Goal: Task Accomplishment & Management: Complete application form

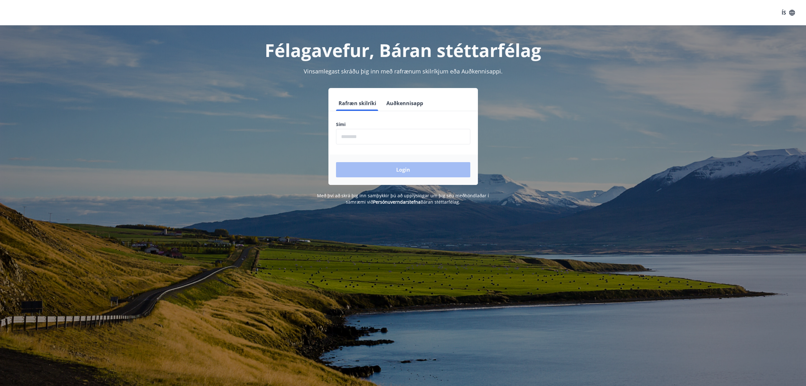
click at [394, 133] on input "phone" at bounding box center [403, 137] width 134 height 16
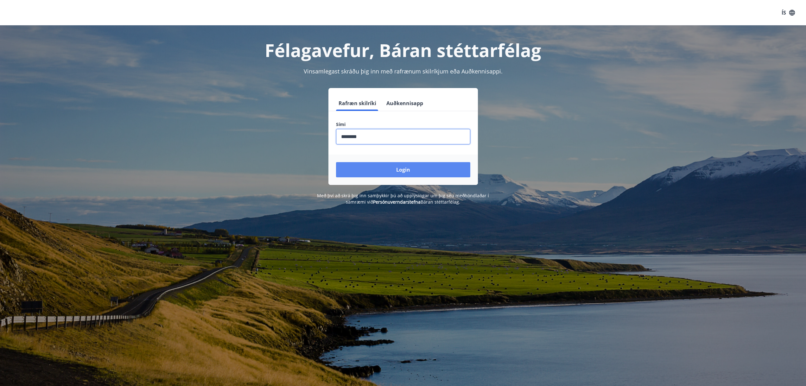
type input "********"
click at [393, 172] on button "Login" at bounding box center [403, 169] width 134 height 15
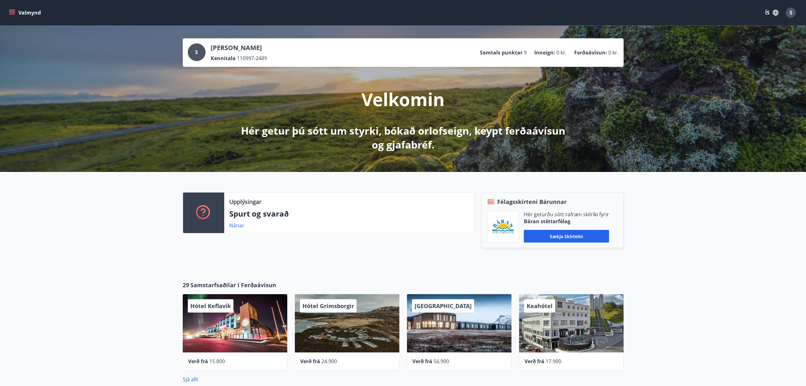
click at [17, 12] on button "Valmynd" at bounding box center [26, 12] width 36 height 11
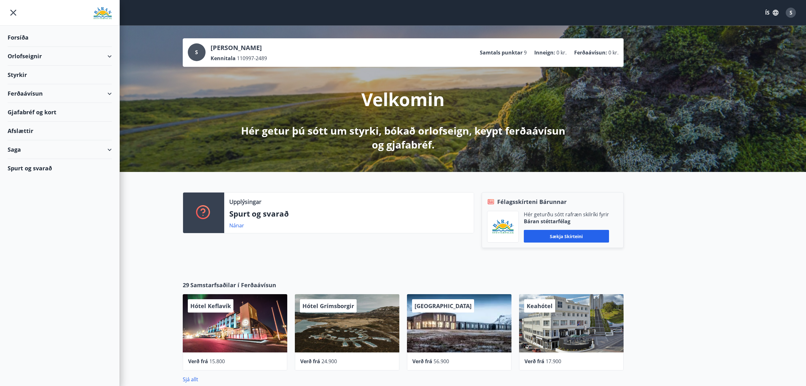
click at [78, 78] on div "Styrkir" at bounding box center [60, 75] width 104 height 19
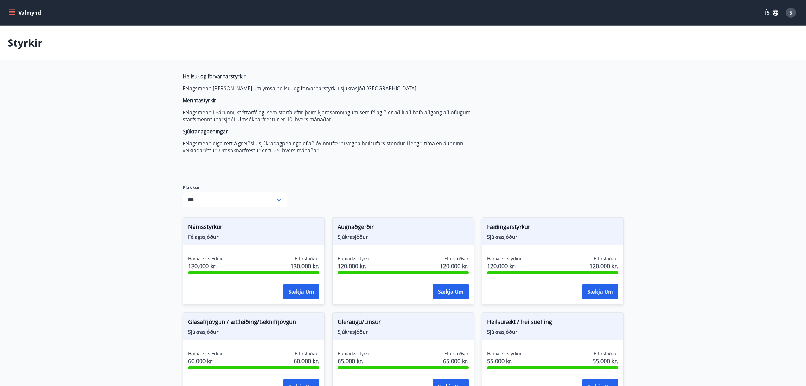
type input "***"
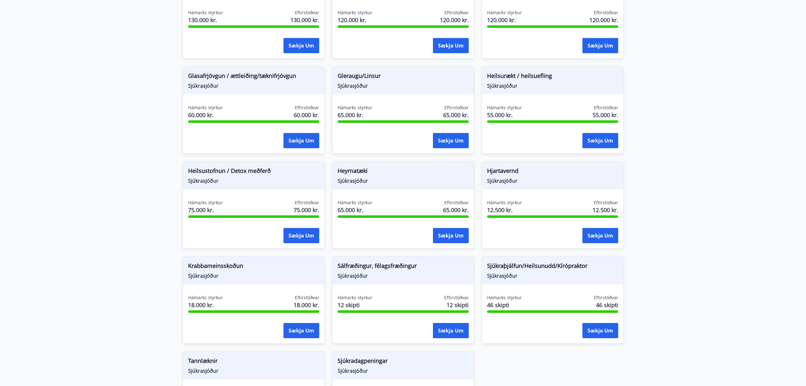
scroll to position [253, 0]
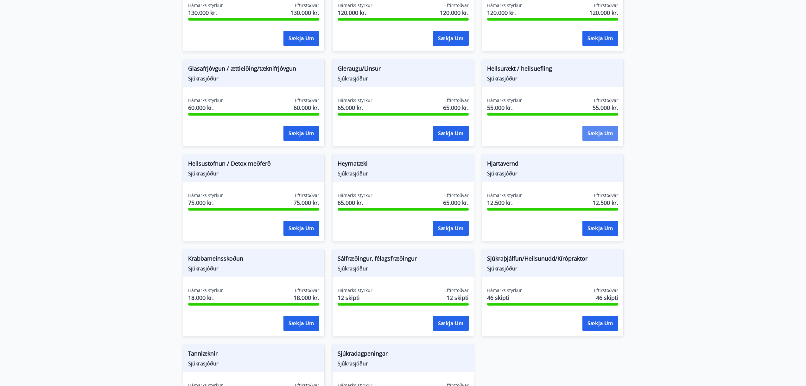
click at [607, 136] on button "Sækja um" at bounding box center [600, 133] width 36 height 15
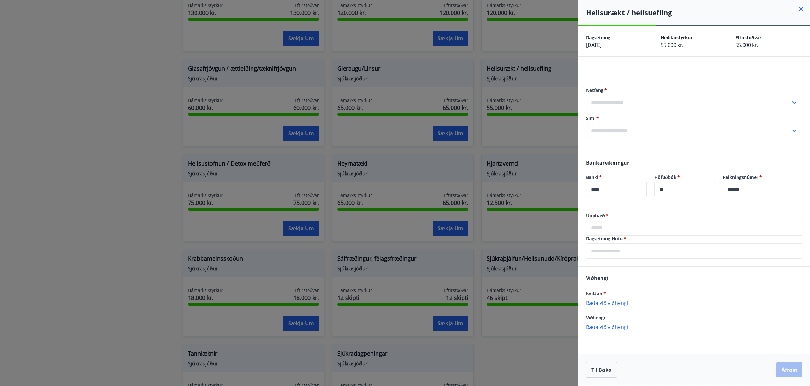
click at [614, 105] on input "text" at bounding box center [688, 103] width 205 height 16
click at [615, 105] on input "text" at bounding box center [688, 103] width 205 height 16
click at [624, 106] on input "text" at bounding box center [688, 103] width 205 height 16
click at [619, 117] on li "Skrá nýtt netfang" at bounding box center [695, 115] width 216 height 11
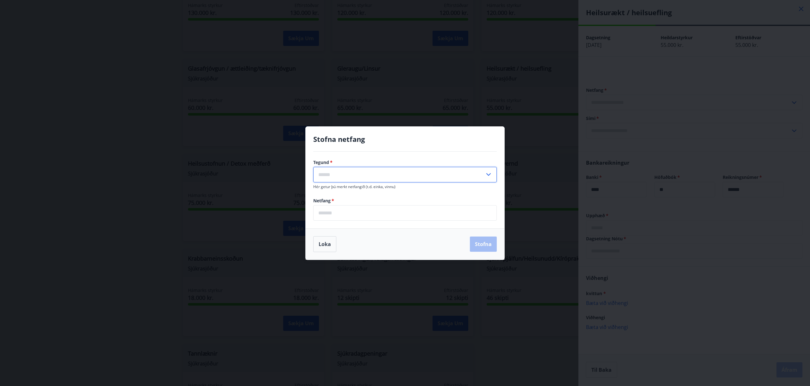
click at [390, 176] on input "text" at bounding box center [399, 175] width 172 height 16
click at [352, 187] on li "Heima" at bounding box center [405, 187] width 183 height 11
type input "*****"
click at [337, 213] on input "email" at bounding box center [405, 213] width 184 height 16
click at [343, 214] on input "**********" at bounding box center [405, 213] width 184 height 16
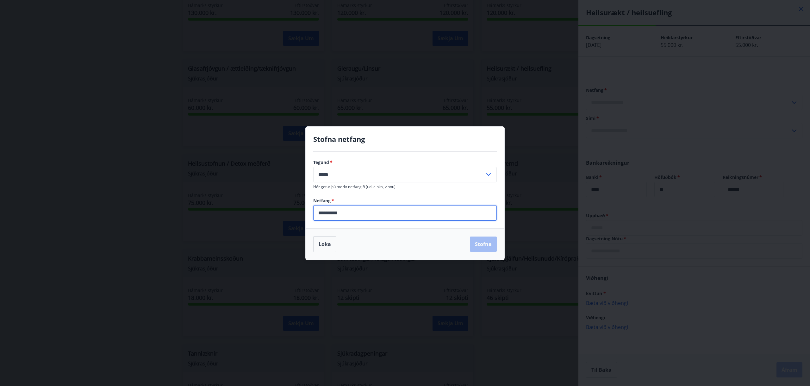
click at [347, 213] on input "**********" at bounding box center [405, 213] width 184 height 16
type input "**********"
click at [488, 245] on button "Stofna" at bounding box center [483, 244] width 27 height 15
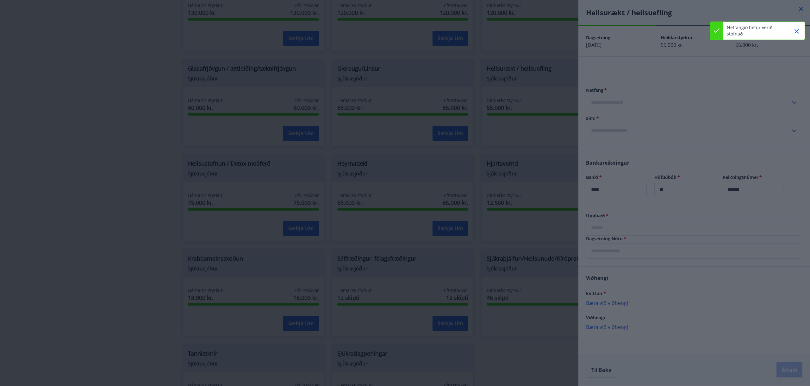
type input "**********"
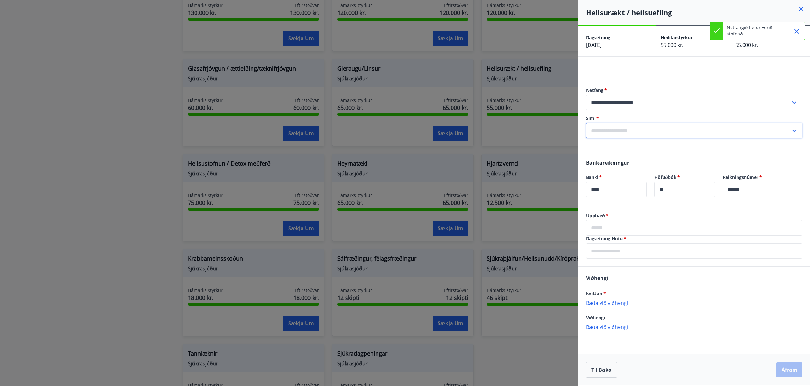
click at [632, 133] on input "text" at bounding box center [688, 131] width 205 height 16
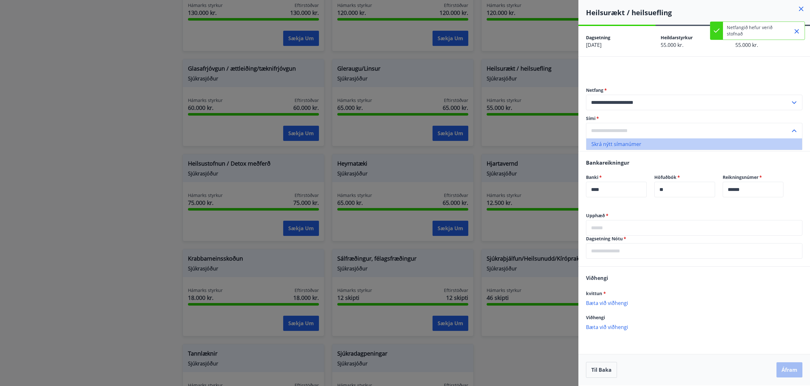
click at [653, 146] on li "Skrá nýtt símanúmer" at bounding box center [695, 143] width 216 height 11
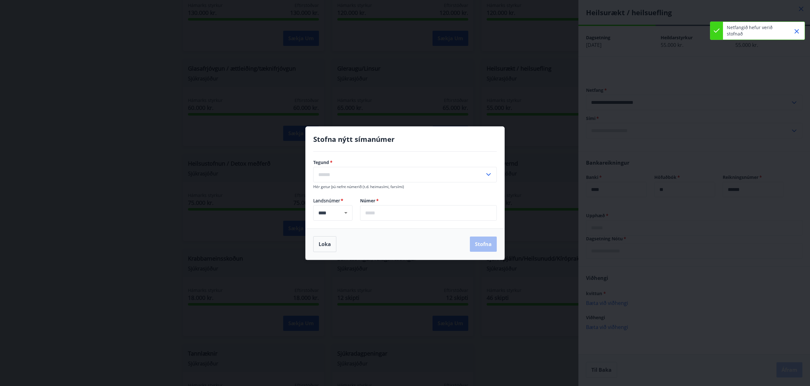
click at [376, 212] on input "text" at bounding box center [428, 213] width 137 height 16
type input "*******"
click at [389, 173] on input "text" at bounding box center [399, 175] width 172 height 16
click at [335, 190] on li "Farsími" at bounding box center [405, 187] width 183 height 11
type input "*******"
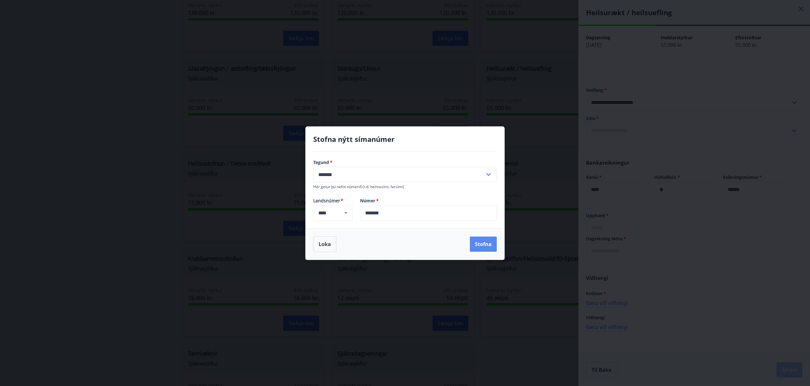
click at [486, 244] on button "Stofna" at bounding box center [483, 244] width 27 height 15
type input "**********"
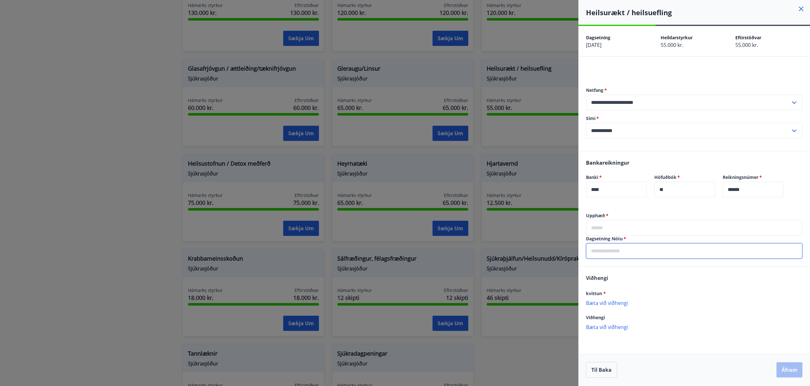
click at [612, 252] on input "text" at bounding box center [694, 251] width 217 height 16
paste input "*********"
type input "*********"
click at [611, 228] on input "text" at bounding box center [694, 228] width 217 height 16
type input "*****"
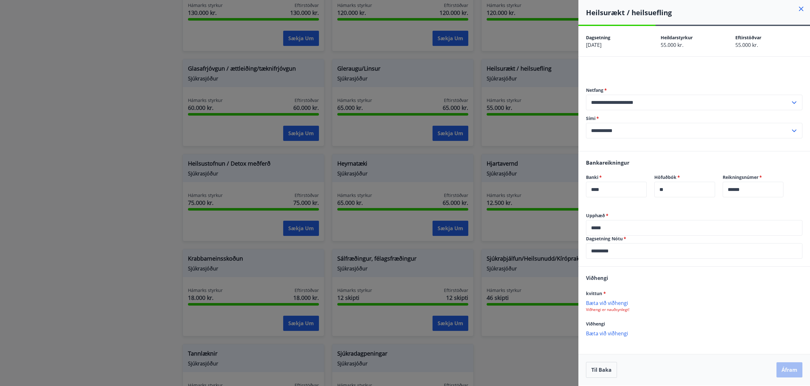
click at [598, 303] on p "Bæta við viðhengi" at bounding box center [694, 303] width 217 height 6
click at [788, 369] on button "Áfram" at bounding box center [790, 369] width 26 height 15
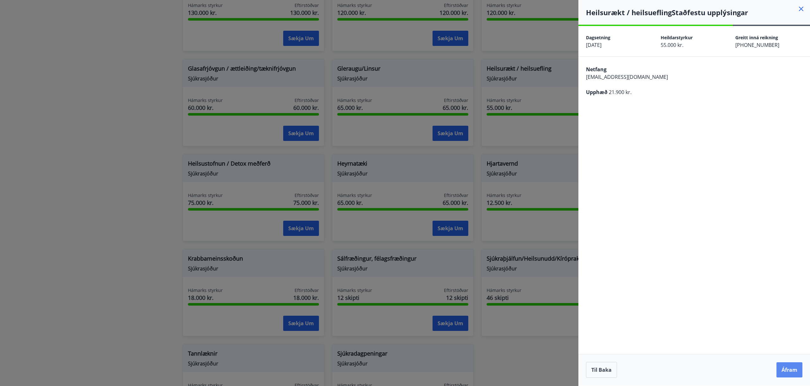
click at [787, 370] on button "Áfram" at bounding box center [790, 369] width 26 height 15
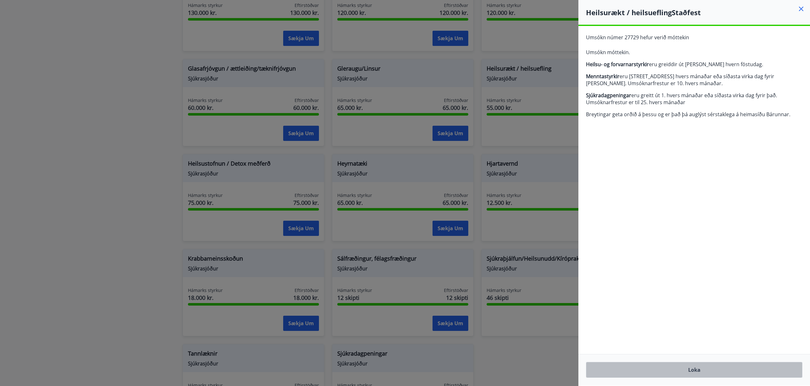
click at [695, 371] on button "Loka" at bounding box center [694, 370] width 217 height 16
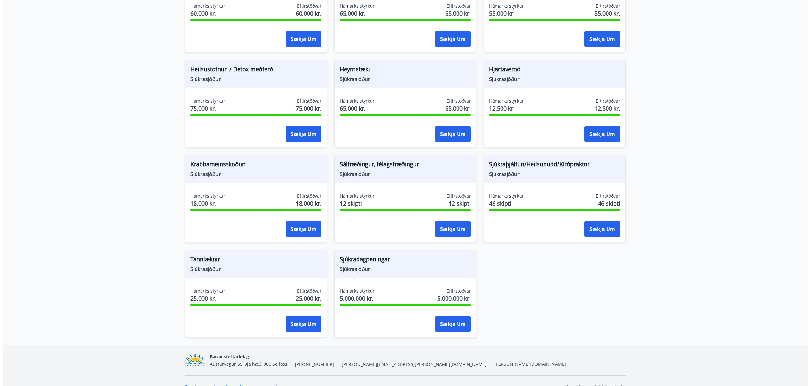
scroll to position [348, 0]
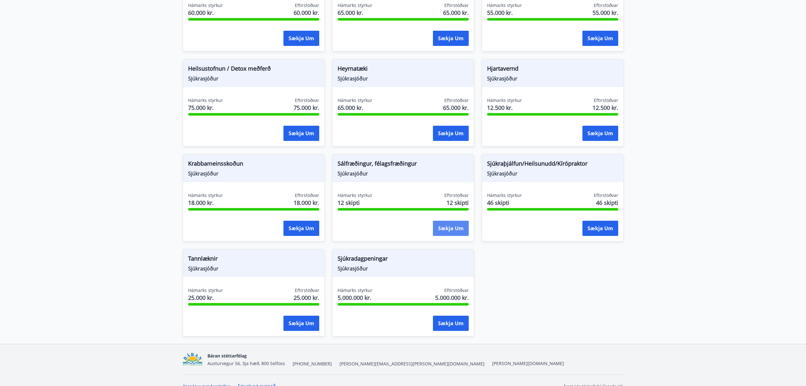
click at [451, 229] on button "Sækja um" at bounding box center [451, 228] width 36 height 15
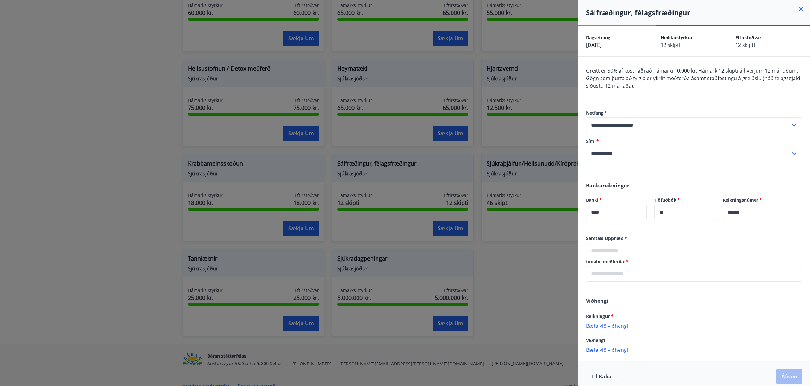
scroll to position [6, 0]
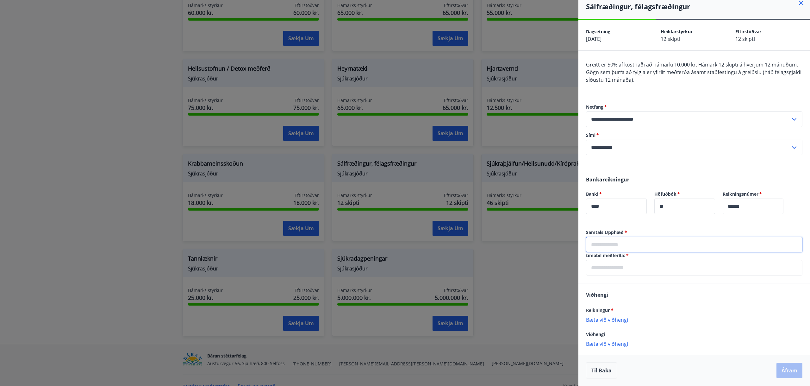
click at [621, 246] on input "text" at bounding box center [694, 245] width 217 height 16
click at [598, 325] on p "Bæta við viðhengi" at bounding box center [694, 326] width 217 height 6
click at [631, 246] on input "text" at bounding box center [694, 245] width 217 height 16
type input "*****"
click at [612, 273] on input "text" at bounding box center [694, 268] width 217 height 16
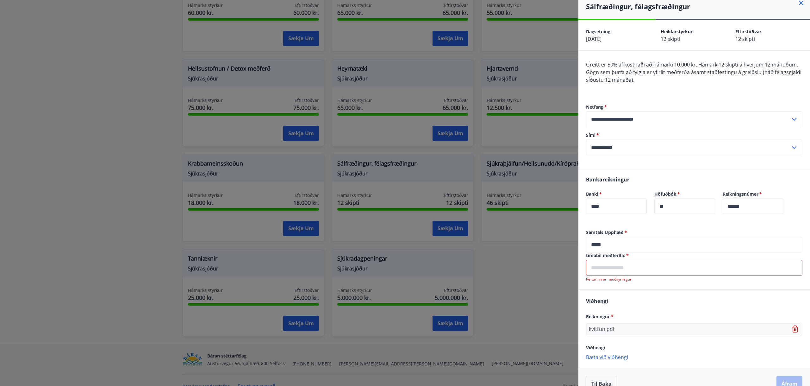
paste input "**********"
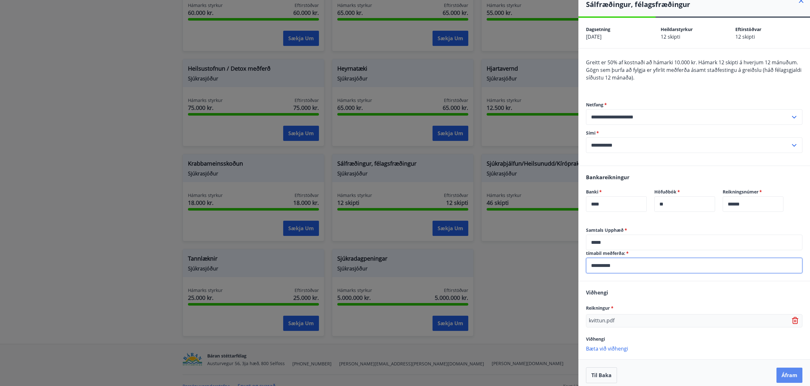
scroll to position [13, 0]
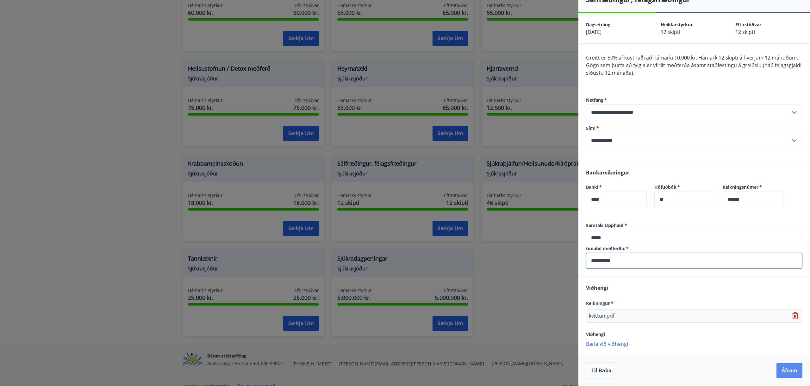
type input "**********"
click at [783, 371] on button "Áfram" at bounding box center [790, 370] width 26 height 15
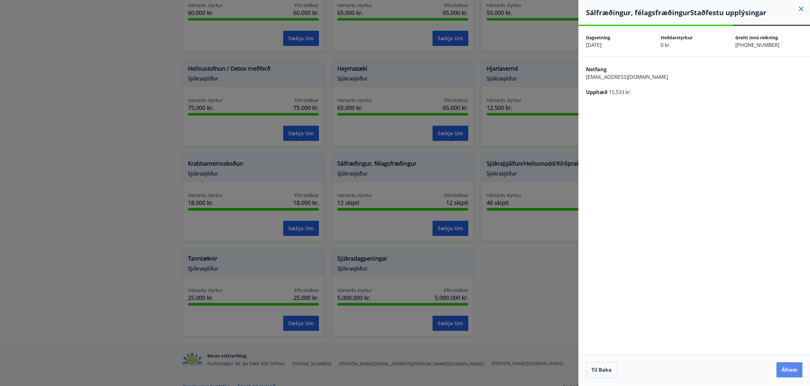
click at [788, 366] on button "Áfram" at bounding box center [790, 369] width 26 height 15
click at [604, 366] on button "Til baka" at bounding box center [601, 370] width 31 height 16
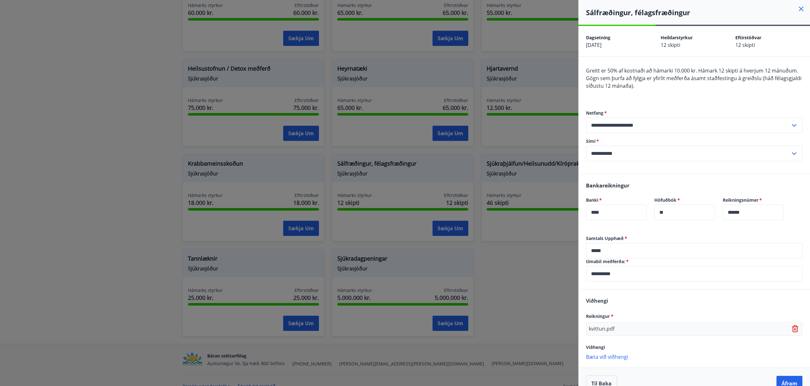
click at [605, 330] on p "kvittun.pdf" at bounding box center [602, 329] width 26 height 8
click at [795, 329] on icon at bounding box center [795, 329] width 1 height 3
click at [606, 326] on p "Bæta við viðhengi" at bounding box center [694, 325] width 217 height 6
click at [782, 379] on button "Áfram" at bounding box center [790, 383] width 26 height 15
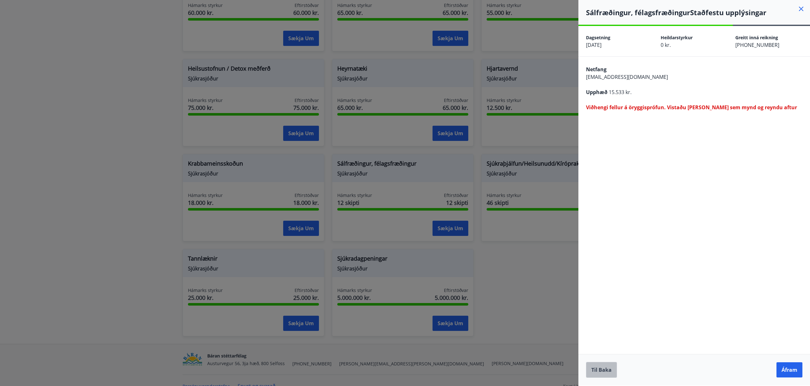
click at [602, 370] on button "Til baka" at bounding box center [601, 370] width 31 height 16
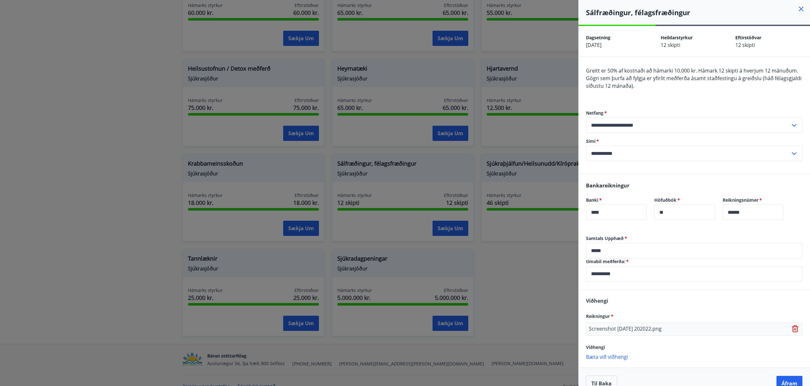
click at [629, 329] on p "Screenshot [DATE] 202022.png" at bounding box center [625, 329] width 73 height 8
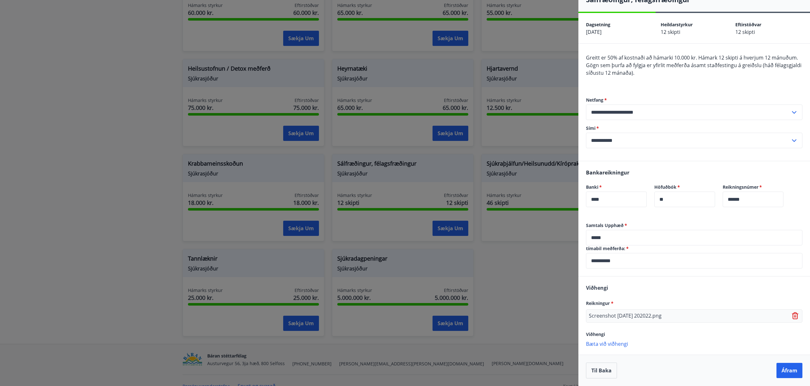
click at [793, 314] on icon at bounding box center [795, 313] width 5 height 1
click at [791, 314] on p "Bæta við viðhengi" at bounding box center [694, 313] width 217 height 6
click at [783, 371] on button "Áfram" at bounding box center [790, 370] width 26 height 15
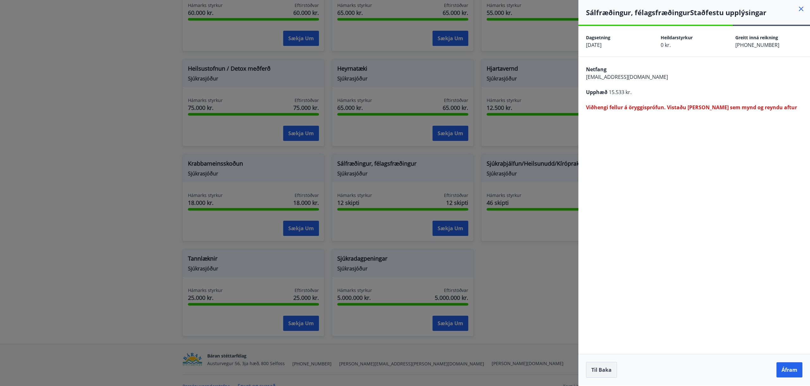
click at [602, 367] on button "Til baka" at bounding box center [601, 370] width 31 height 16
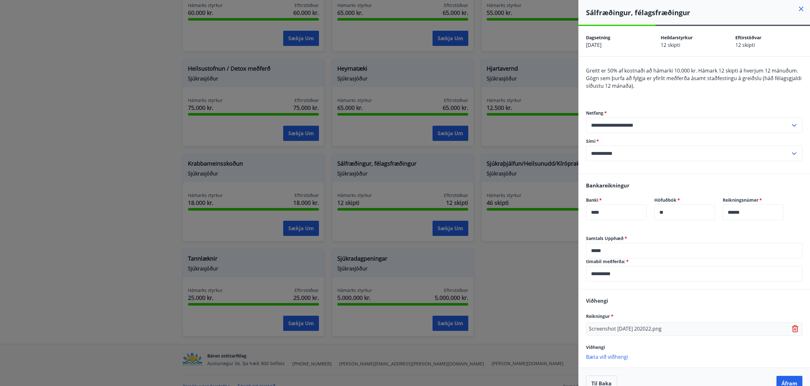
click at [796, 329] on icon at bounding box center [796, 329] width 1 height 3
click at [598, 324] on p "Bæta við viðhengi" at bounding box center [694, 325] width 217 height 6
click at [609, 358] on p "Bæta við viðhengi" at bounding box center [694, 356] width 217 height 6
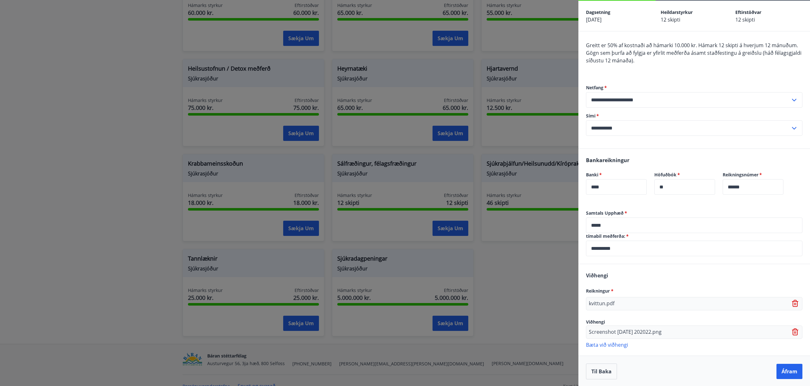
scroll to position [26, 0]
click at [787, 372] on button "Áfram" at bounding box center [790, 370] width 26 height 15
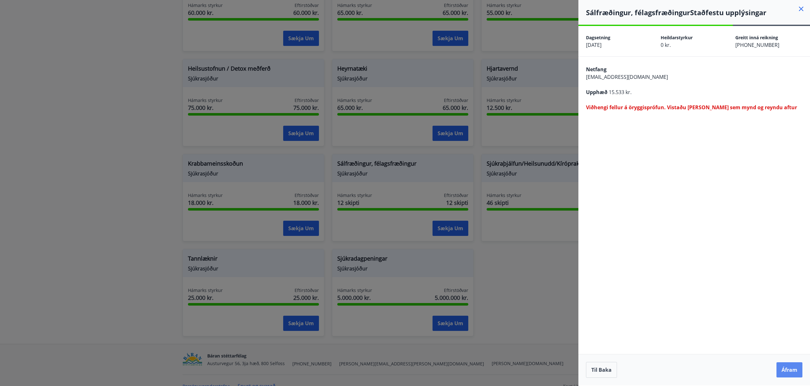
click at [797, 369] on button "Áfram" at bounding box center [790, 369] width 26 height 15
click at [602, 374] on button "Til baka" at bounding box center [601, 370] width 31 height 16
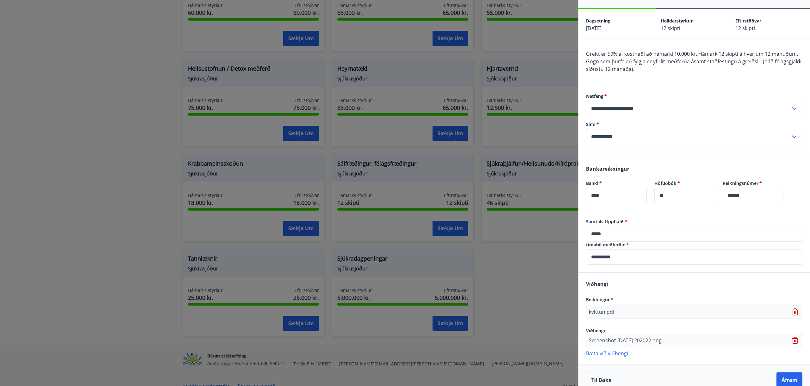
scroll to position [26, 0]
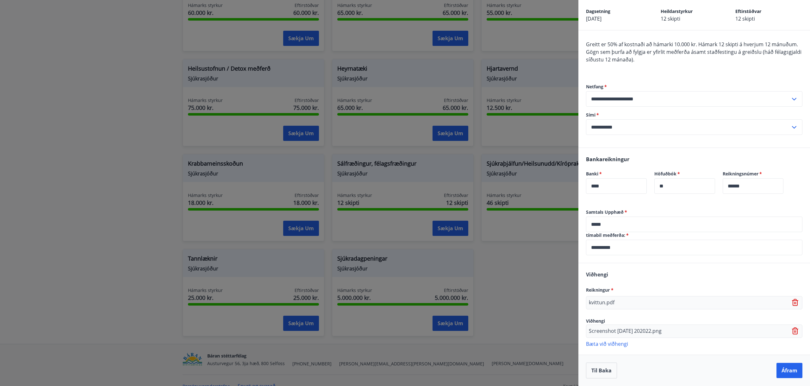
click at [792, 304] on icon at bounding box center [796, 303] width 8 height 8
click at [792, 329] on icon at bounding box center [796, 331] width 8 height 8
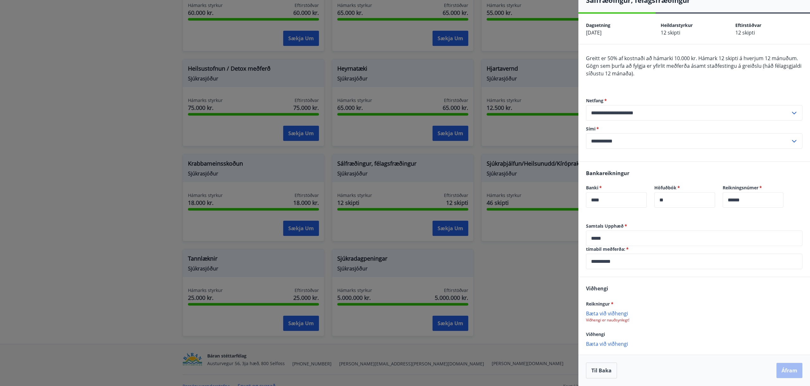
scroll to position [12, 0]
click at [617, 314] on p "Bæta við viðhengi" at bounding box center [694, 313] width 217 height 6
click at [787, 371] on button "Áfram" at bounding box center [790, 370] width 26 height 15
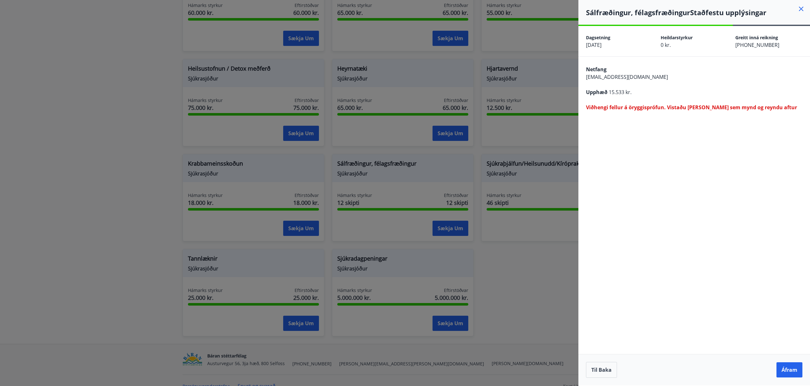
scroll to position [0, 0]
click at [787, 373] on button "Áfram" at bounding box center [790, 369] width 26 height 15
click at [787, 370] on button "Áfram" at bounding box center [790, 369] width 26 height 15
click at [609, 369] on button "Til baka" at bounding box center [601, 370] width 31 height 16
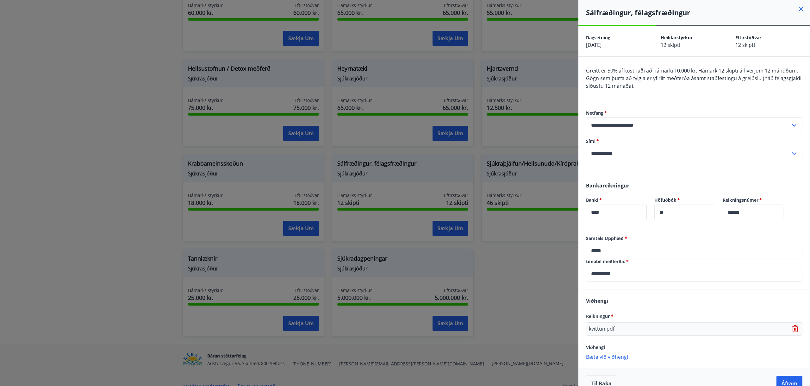
click at [792, 328] on icon at bounding box center [796, 329] width 8 height 8
click at [603, 326] on p "Bæta við viðhengi" at bounding box center [694, 325] width 217 height 6
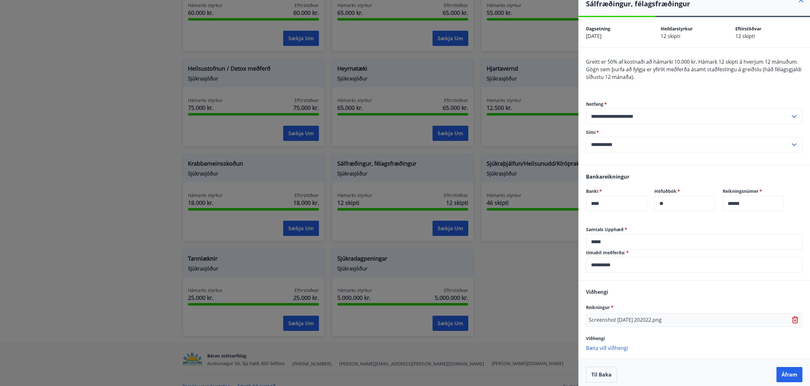
scroll to position [13, 0]
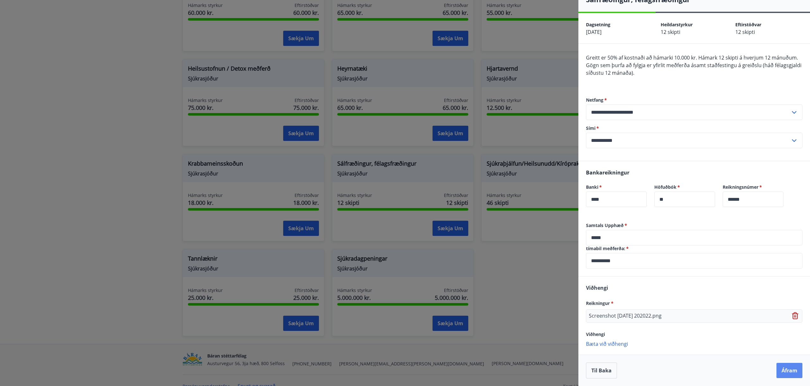
click at [789, 364] on button "Áfram" at bounding box center [790, 370] width 26 height 15
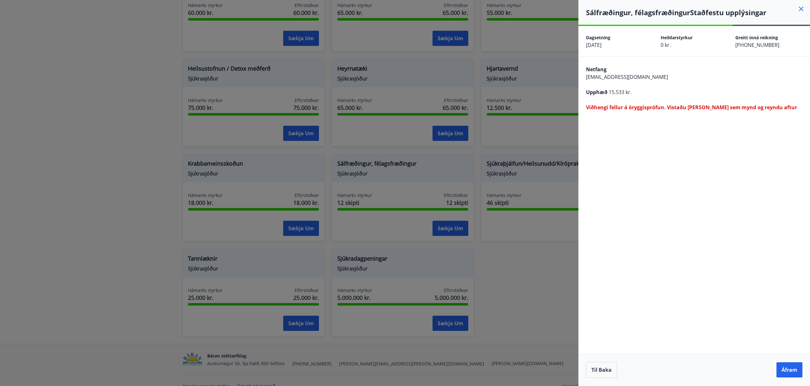
scroll to position [0, 0]
click at [801, 13] on h4 "Sálfræðingur, félagsfræðingur Staðfestu upplýsingar" at bounding box center [698, 12] width 224 height 9
click at [801, 10] on icon at bounding box center [802, 9] width 8 height 8
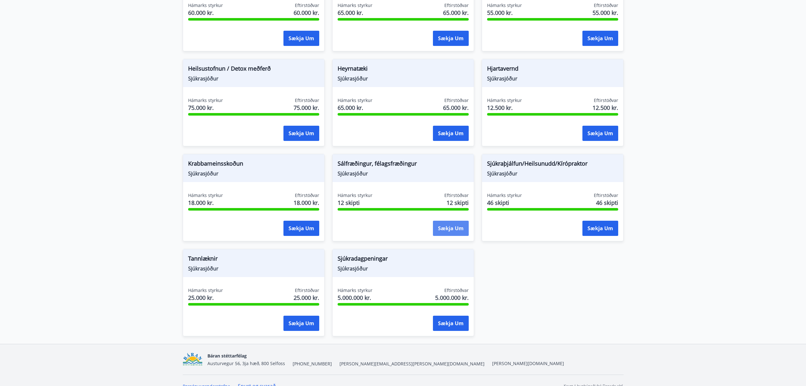
click at [442, 228] on button "Sækja um" at bounding box center [451, 228] width 36 height 15
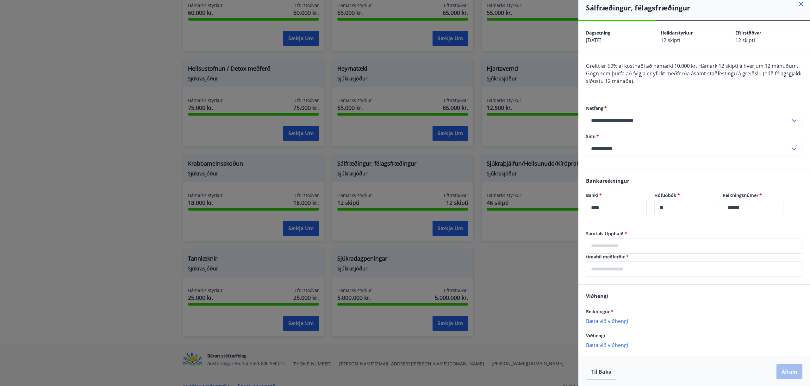
scroll to position [6, 0]
click at [624, 246] on input "text" at bounding box center [694, 245] width 217 height 16
type input "*****"
click at [620, 272] on input "text" at bounding box center [694, 268] width 217 height 16
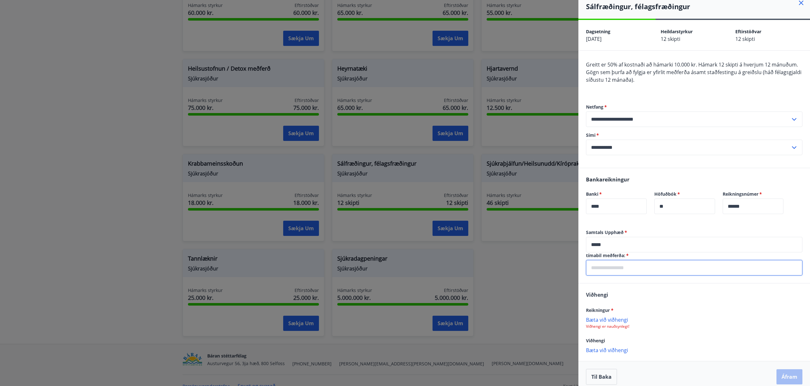
type input "**********"
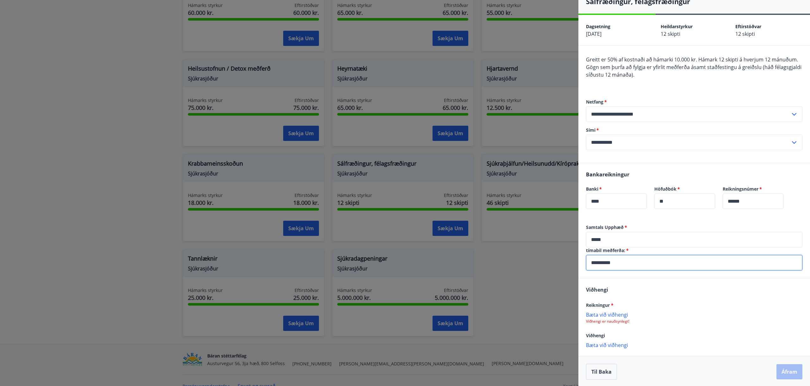
scroll to position [12, 0]
click at [615, 313] on p "Bæta við viðhengi" at bounding box center [694, 313] width 217 height 6
click at [777, 367] on button "Áfram" at bounding box center [790, 370] width 26 height 15
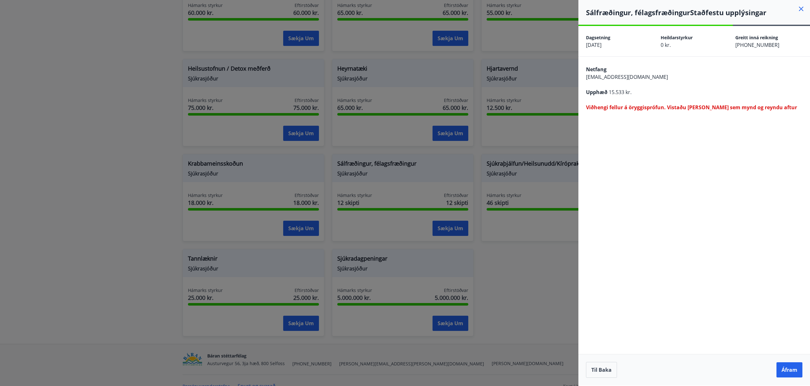
scroll to position [0, 0]
click at [603, 370] on button "Til baka" at bounding box center [601, 370] width 31 height 16
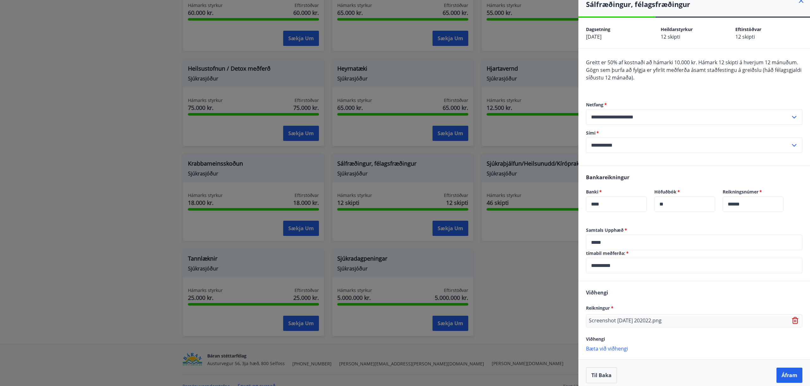
scroll to position [13, 0]
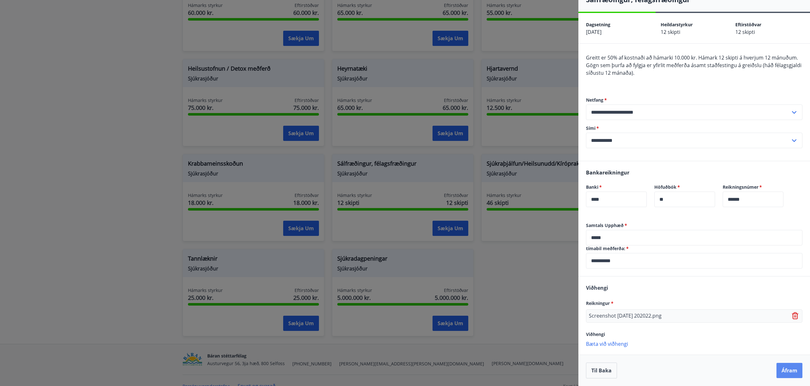
click at [781, 367] on button "Áfram" at bounding box center [790, 370] width 26 height 15
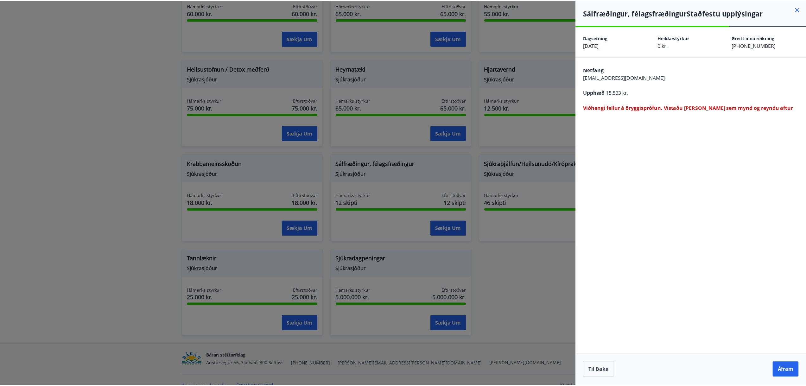
scroll to position [0, 0]
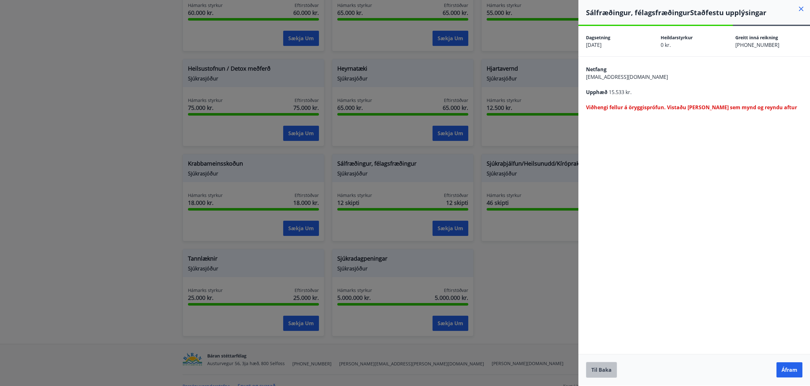
drag, startPoint x: 599, startPoint y: 373, endPoint x: 600, endPoint y: 370, distance: 3.7
click at [599, 373] on button "Til baka" at bounding box center [601, 370] width 31 height 16
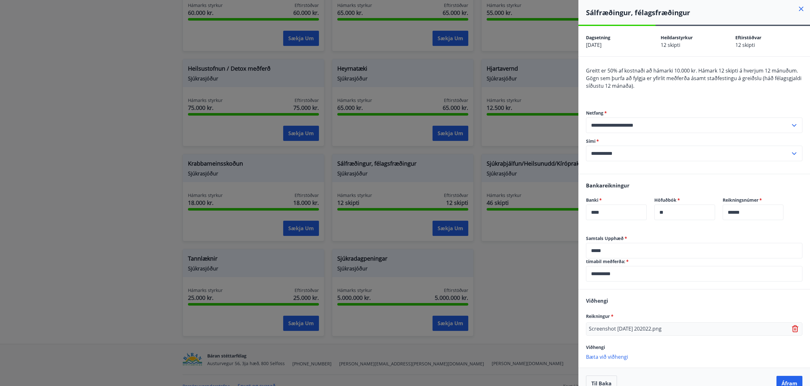
click at [800, 11] on icon at bounding box center [802, 9] width 8 height 8
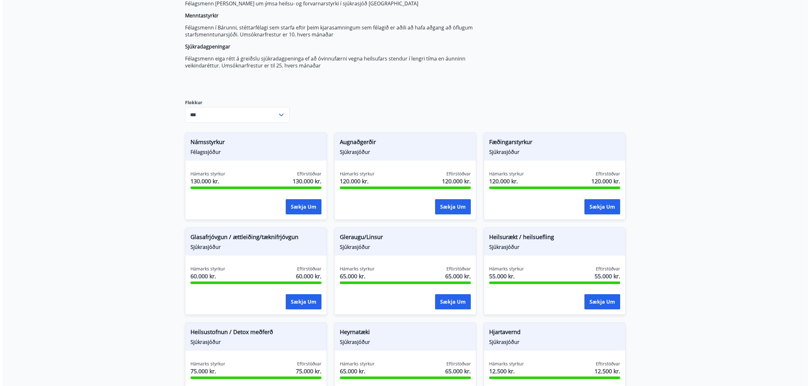
scroll to position [63, 0]
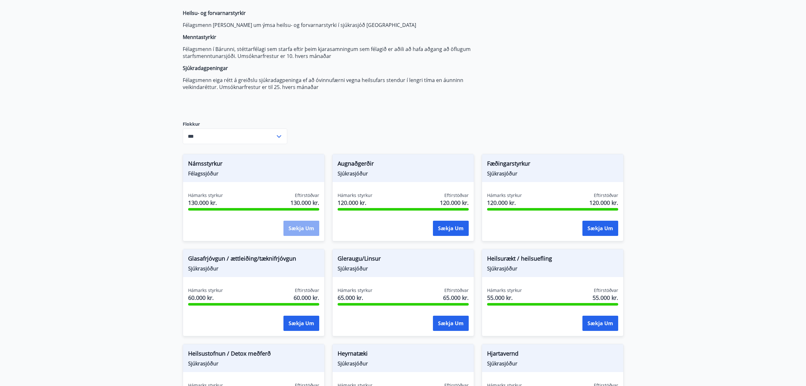
click at [300, 227] on button "Sækja um" at bounding box center [301, 228] width 36 height 15
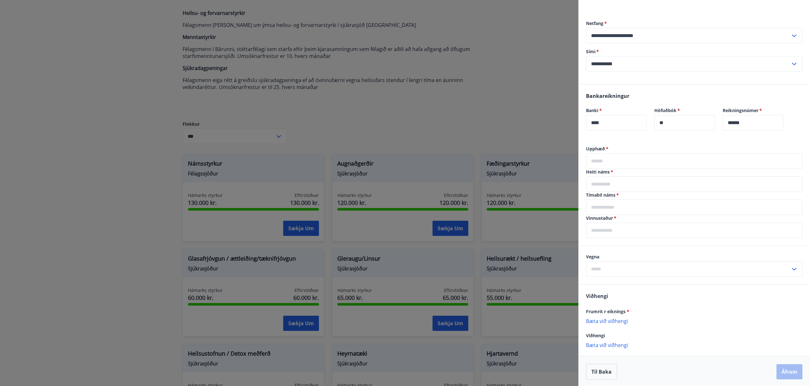
scroll to position [68, 0]
click at [609, 156] on input "text" at bounding box center [694, 160] width 217 height 16
type input "*****"
click at [615, 189] on input "text" at bounding box center [694, 183] width 217 height 16
drag, startPoint x: 632, startPoint y: 183, endPoint x: 623, endPoint y: 184, distance: 8.9
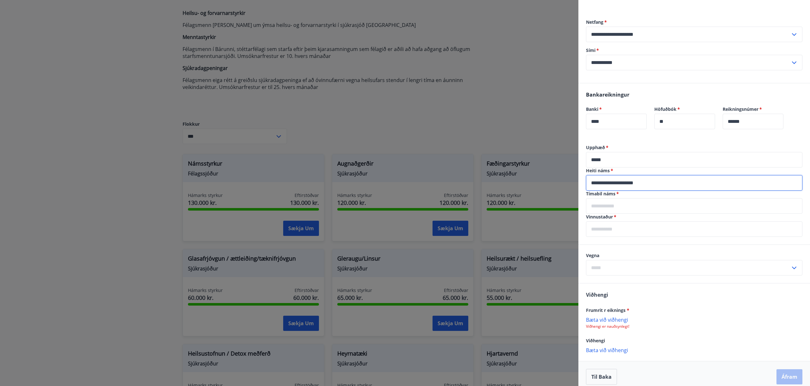
click at [623, 184] on input "**********" at bounding box center [694, 183] width 217 height 16
click at [631, 183] on input "**********" at bounding box center [694, 183] width 217 height 16
type input "**********"
click at [608, 210] on input "text" at bounding box center [694, 206] width 217 height 16
paste input "**********"
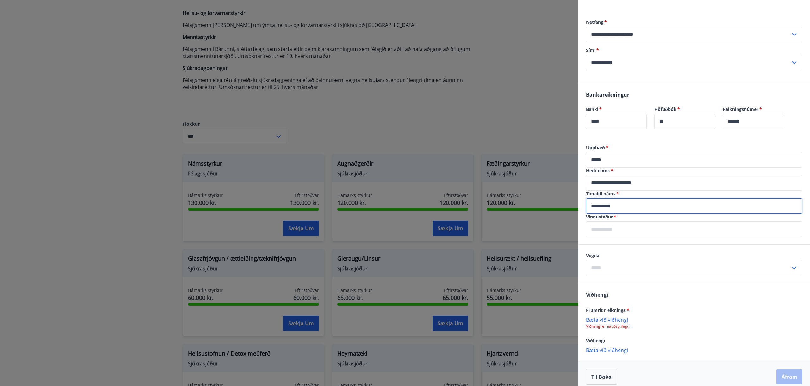
type input "**********"
click at [604, 227] on input "text" at bounding box center [694, 229] width 217 height 16
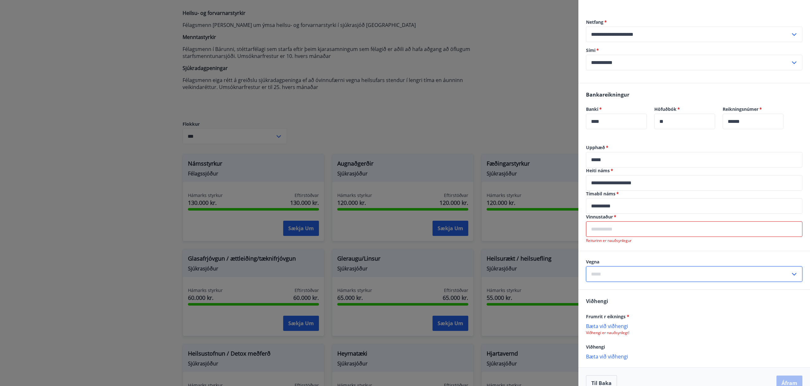
click at [624, 269] on input "text" at bounding box center [688, 274] width 205 height 16
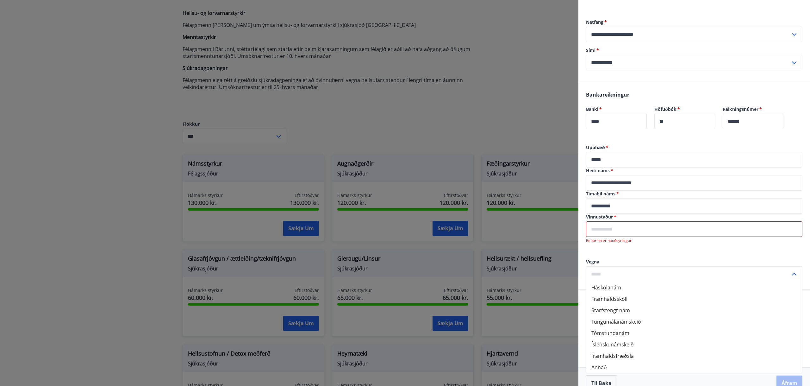
click at [631, 234] on input "text" at bounding box center [694, 229] width 217 height 16
type input "*"
type input "******"
click at [663, 267] on input "text" at bounding box center [688, 268] width 205 height 16
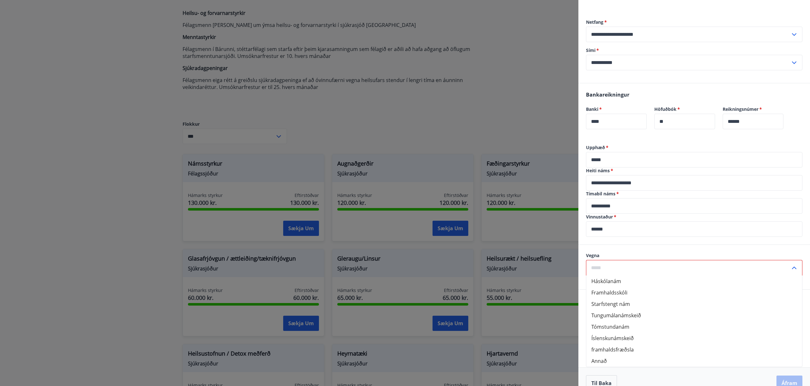
scroll to position [81, 0]
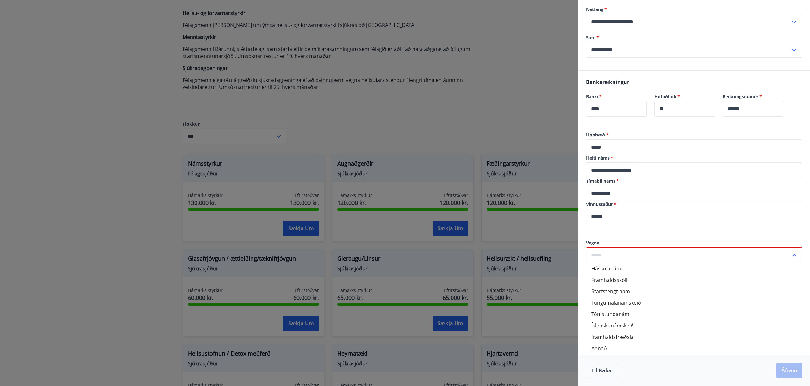
click at [621, 346] on li "Annað" at bounding box center [695, 348] width 216 height 11
type input "*****"
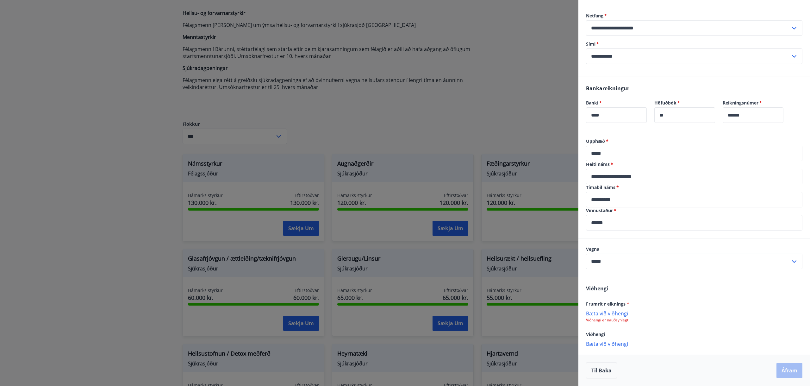
scroll to position [74, 0]
click at [597, 316] on p "Bæta við viðhengi" at bounding box center [694, 313] width 217 height 6
click at [788, 372] on button "Áfram" at bounding box center [790, 370] width 26 height 15
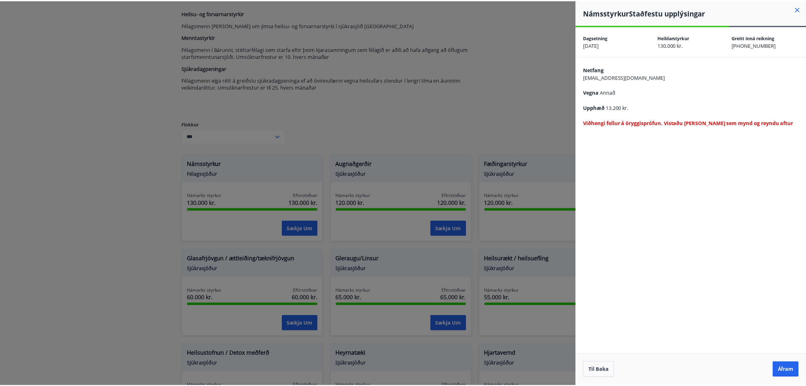
scroll to position [0, 0]
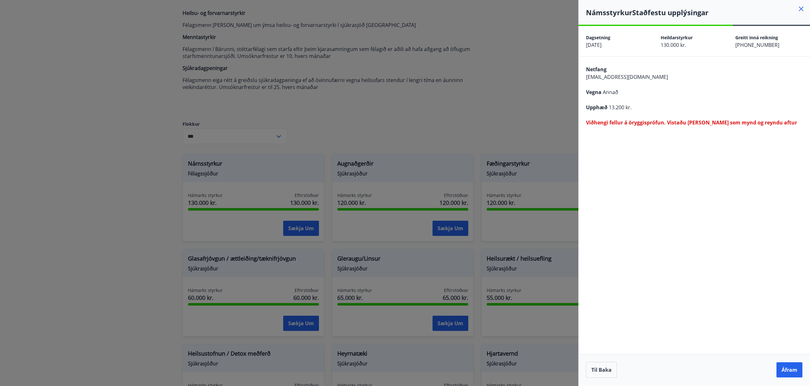
click at [801, 6] on icon at bounding box center [802, 9] width 8 height 8
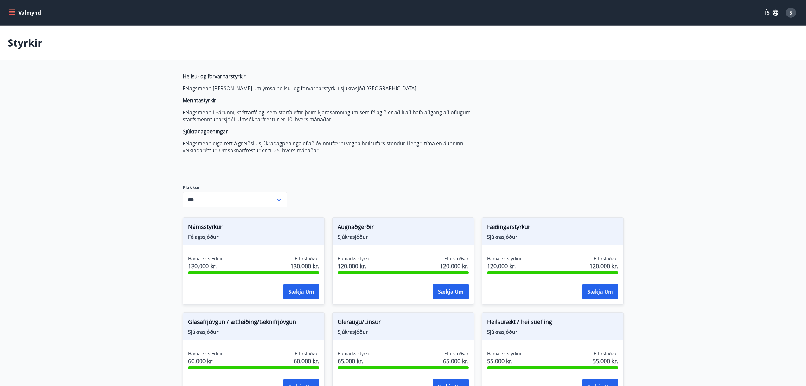
click at [20, 11] on button "Valmynd" at bounding box center [26, 12] width 36 height 11
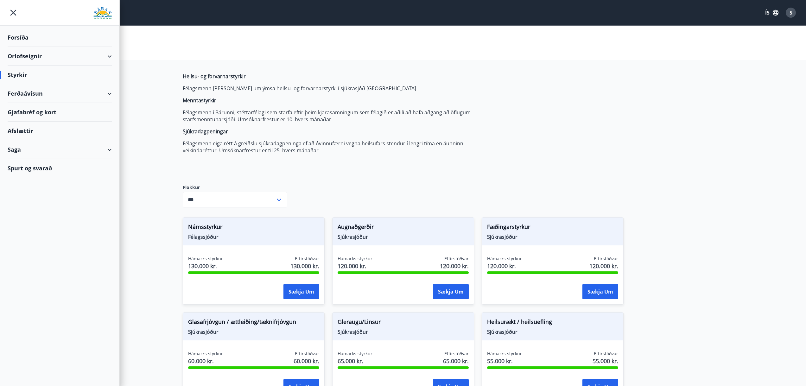
click at [60, 167] on div "Spurt og svarað" at bounding box center [60, 168] width 104 height 18
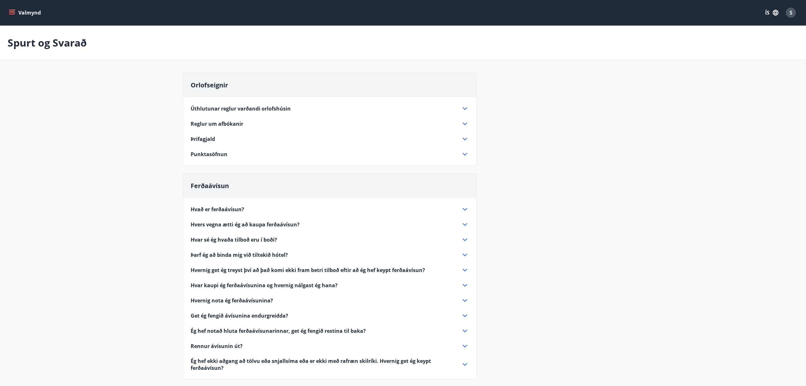
click at [794, 15] on div "S" at bounding box center [790, 13] width 10 height 10
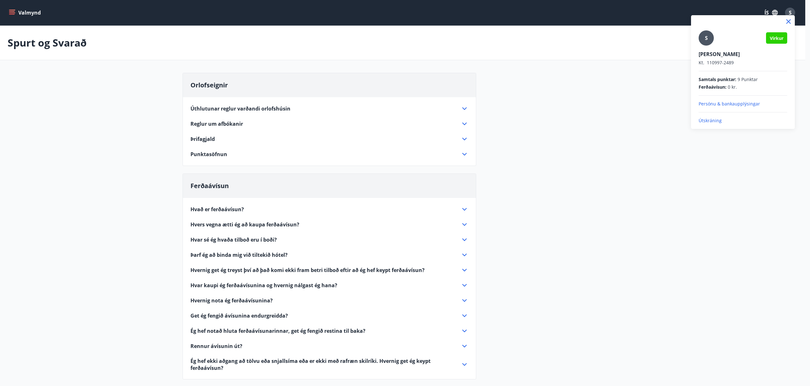
click at [17, 11] on div at bounding box center [405, 193] width 810 height 386
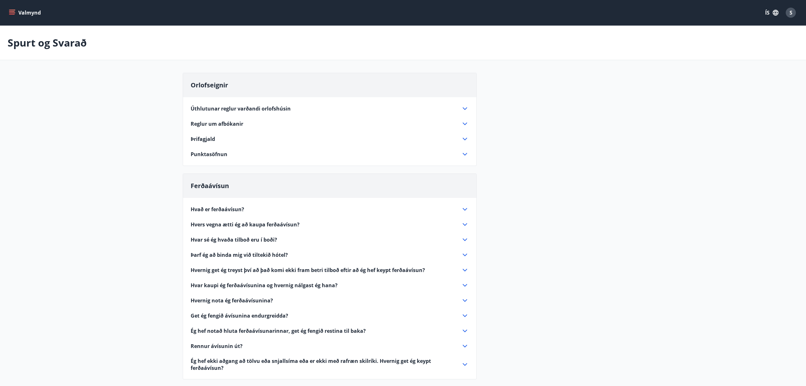
click at [10, 14] on icon "menu" at bounding box center [12, 14] width 6 height 1
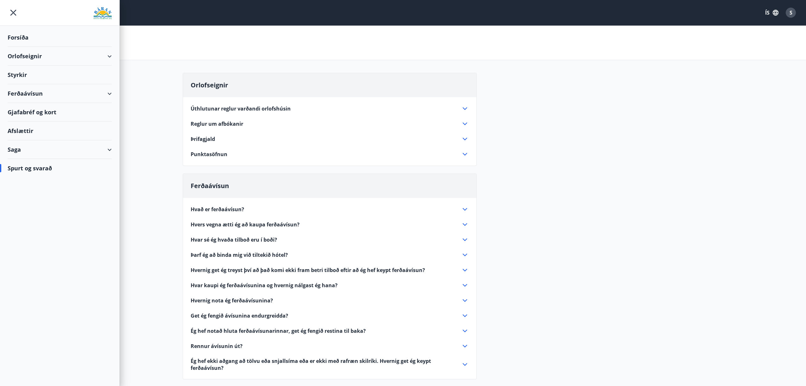
click at [109, 15] on img at bounding box center [102, 13] width 18 height 13
